Goal: Task Accomplishment & Management: Complete application form

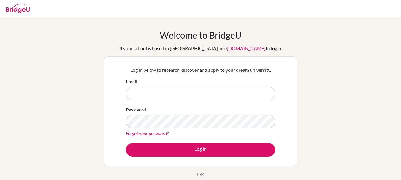
type input "ramsundar.matang@sxc.edu.np"
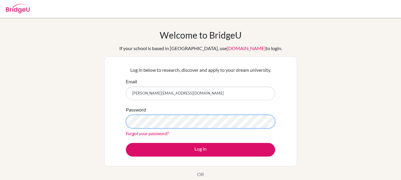
click at [126, 143] on button "Log in" at bounding box center [200, 150] width 149 height 14
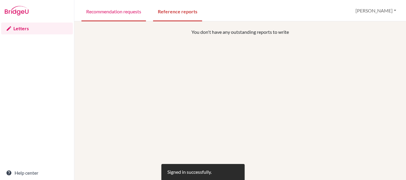
click at [114, 14] on link "Recommendation requests" at bounding box center [113, 11] width 64 height 20
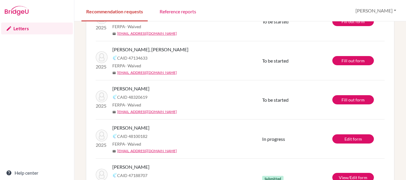
scroll to position [174, 0]
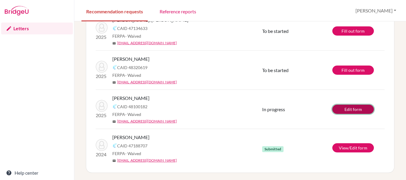
click at [353, 110] on link "Edit form" at bounding box center [353, 109] width 42 height 9
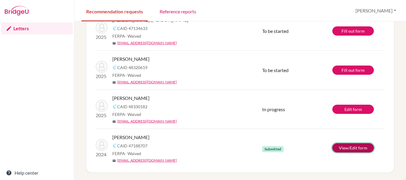
click at [352, 148] on link "View/Edit form" at bounding box center [353, 147] width 42 height 9
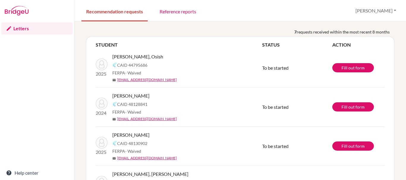
scroll to position [30, 0]
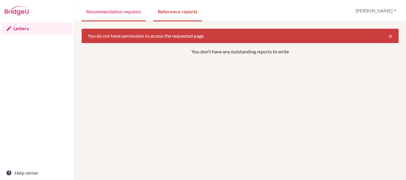
click at [113, 17] on link "Recommendation requests" at bounding box center [113, 11] width 64 height 20
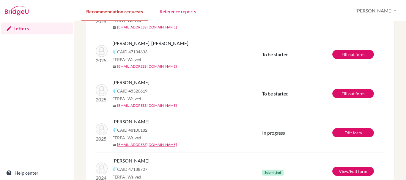
scroll to position [174, 0]
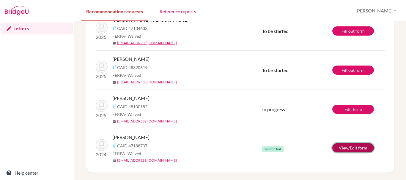
click at [344, 149] on link "View/Edit form" at bounding box center [353, 147] width 42 height 9
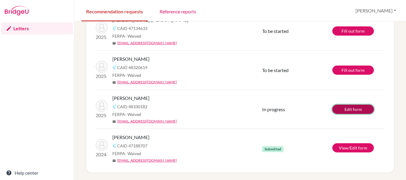
click at [342, 111] on link "Edit form" at bounding box center [353, 109] width 42 height 9
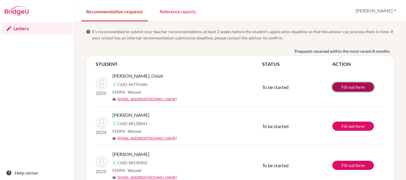
click at [345, 86] on link "Fill out form" at bounding box center [353, 87] width 42 height 9
click at [340, 88] on link "Fill out form" at bounding box center [353, 87] width 42 height 9
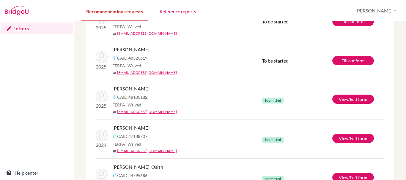
scroll to position [148, 0]
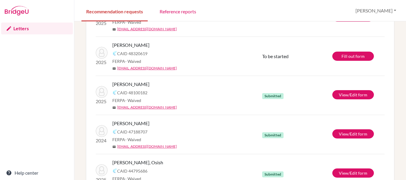
click at [189, 54] on div "CAID 48320619" at bounding box center [189, 53] width 154 height 7
click at [134, 45] on span "[PERSON_NAME]" at bounding box center [130, 45] width 37 height 7
click at [352, 55] on link "Fill out form" at bounding box center [353, 56] width 42 height 9
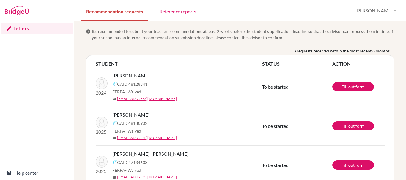
scroll to position [0, 0]
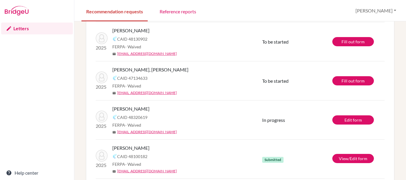
scroll to position [55, 0]
